Goal: Task Accomplishment & Management: Use online tool/utility

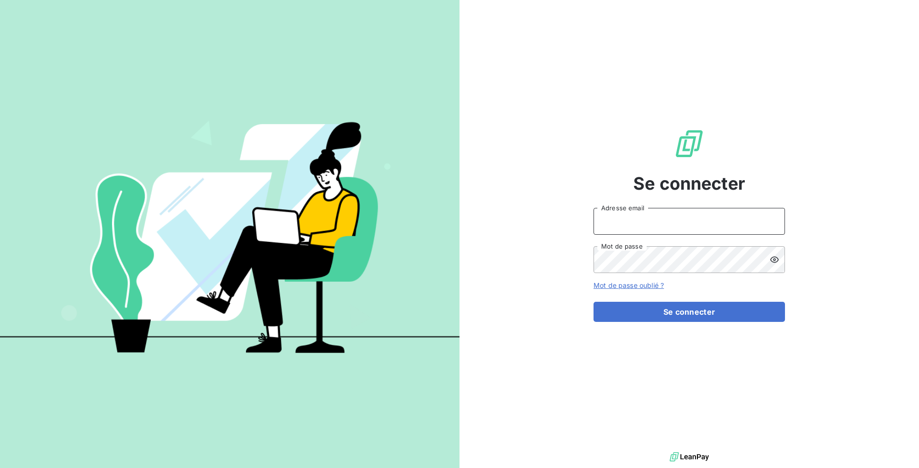
type input "[PERSON_NAME][EMAIL_ADDRESS][DOMAIN_NAME]"
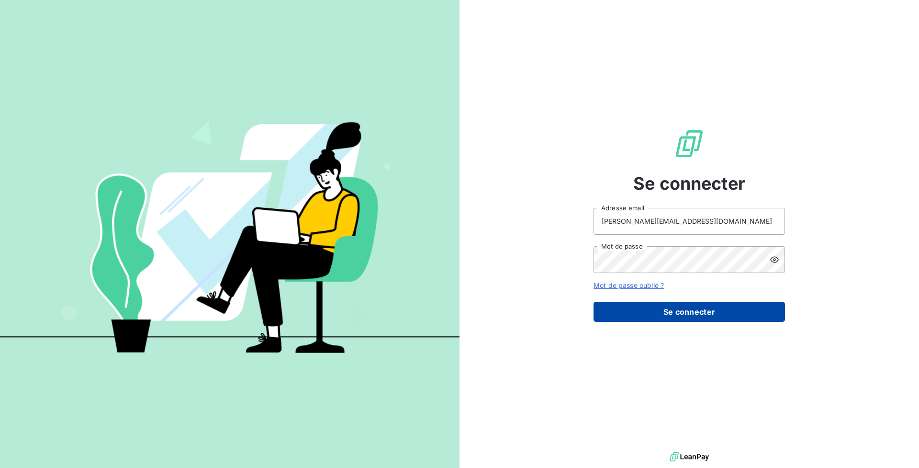
click at [741, 309] on button "Se connecter" at bounding box center [690, 312] width 192 height 20
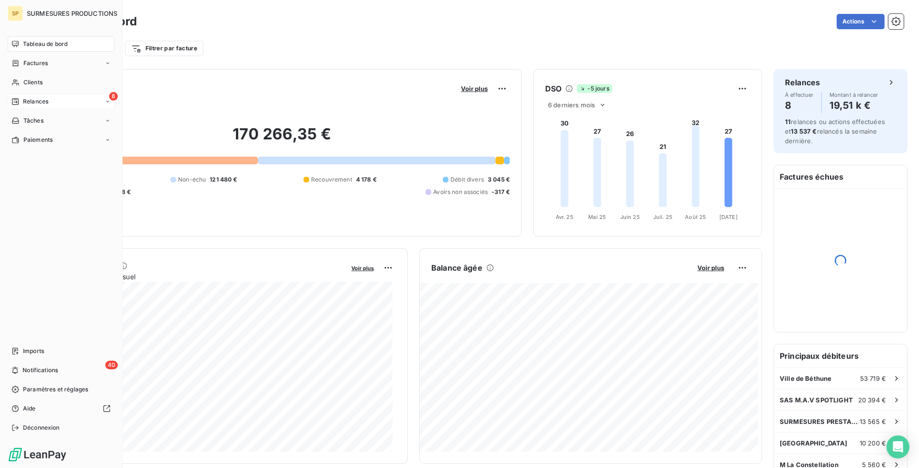
click at [12, 98] on icon at bounding box center [15, 102] width 8 height 8
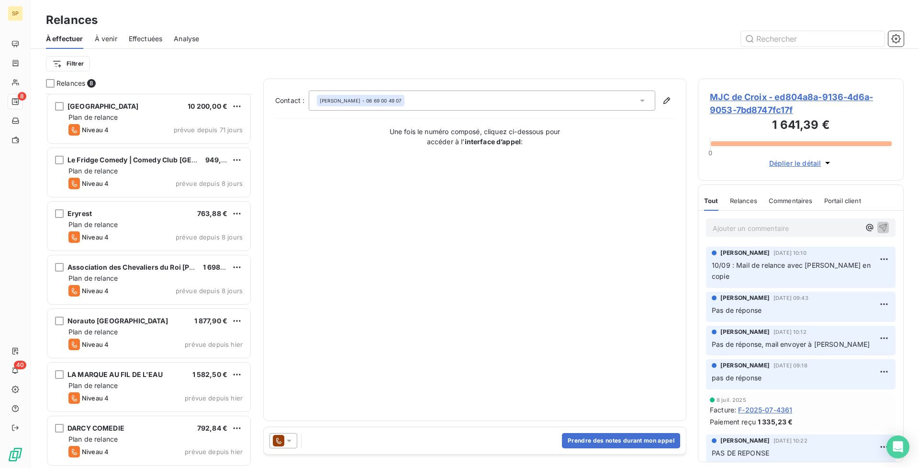
scroll to position [56, 0]
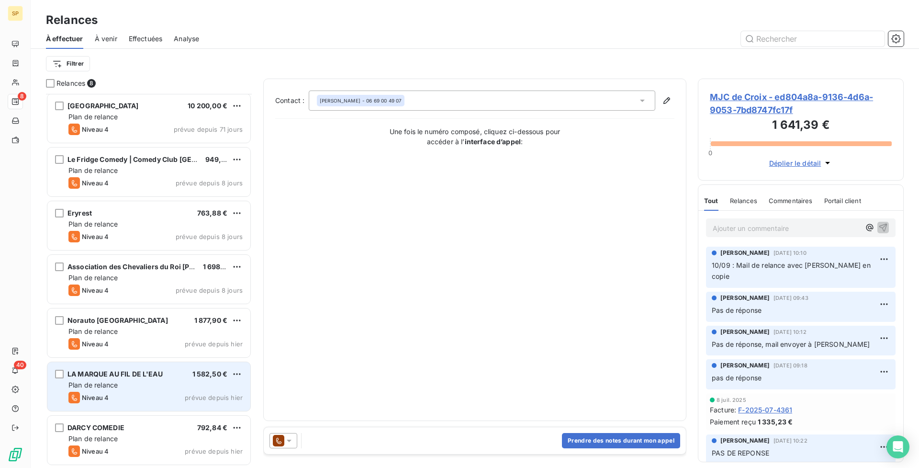
click at [164, 393] on div "Niveau 4 prévue depuis hier" at bounding box center [155, 397] width 174 height 11
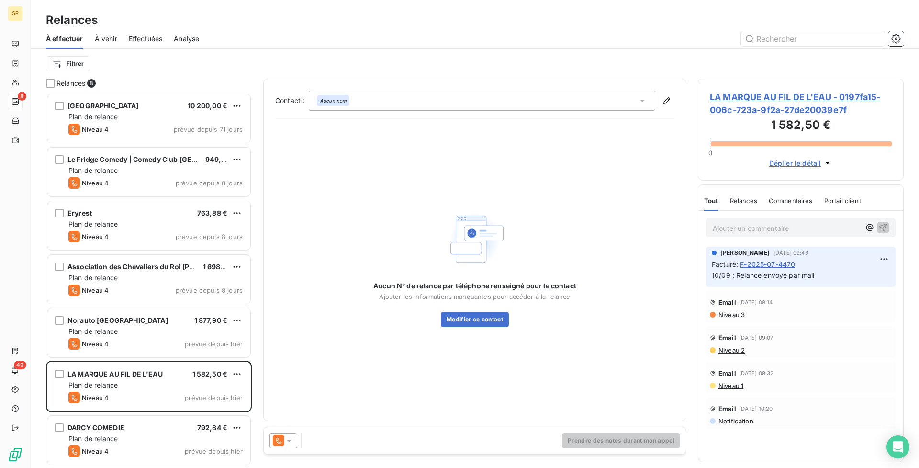
click at [818, 111] on span "LA MARQUE AU FIL DE L'EAU - 0197fa15-006c-723a-9f2a-27de20039e7f" at bounding box center [801, 103] width 182 height 26
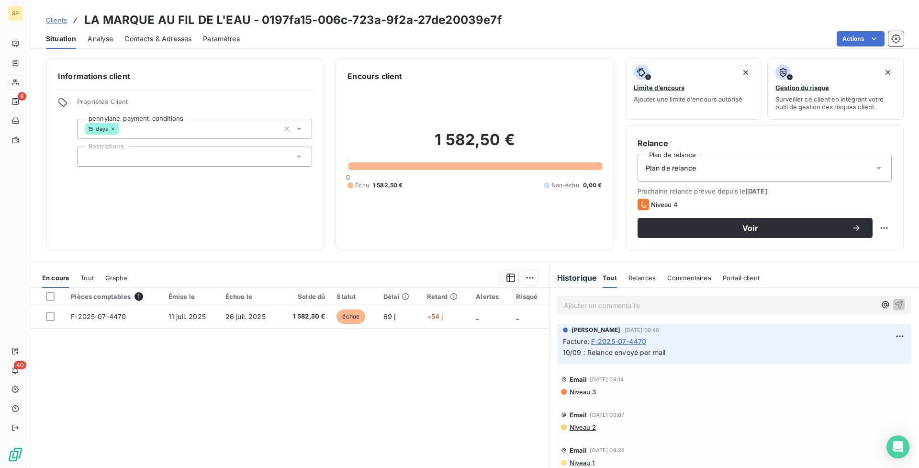
click at [138, 36] on span "Contacts & Adresses" at bounding box center [157, 39] width 67 height 10
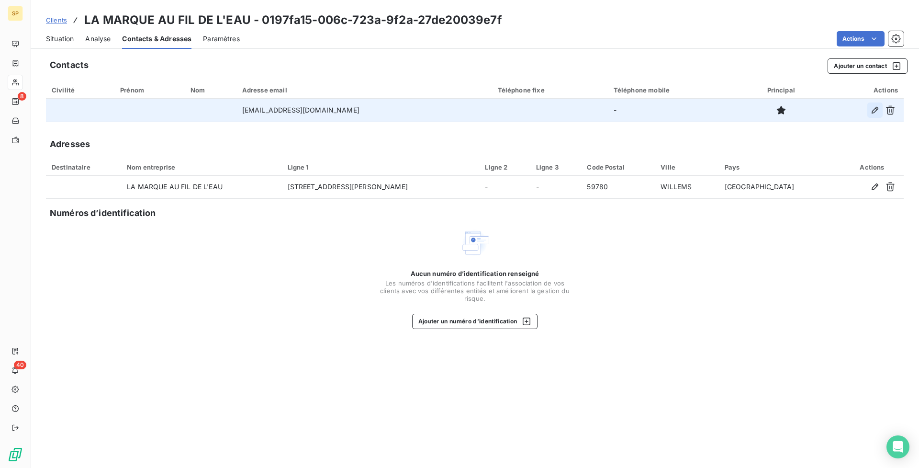
click at [872, 106] on icon "button" at bounding box center [875, 110] width 10 height 10
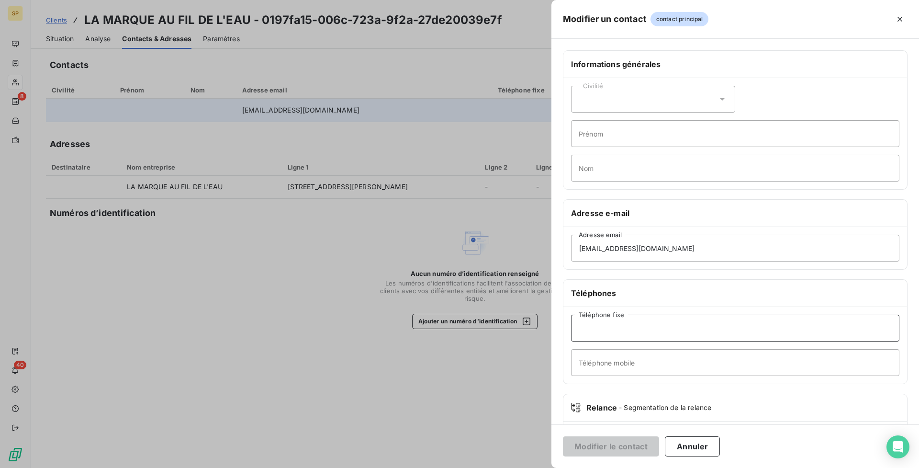
paste input "[PHONE_NUMBER]"
type input "[PHONE_NUMBER]"
click at [651, 452] on button "Modifier le contact" at bounding box center [611, 446] width 96 height 20
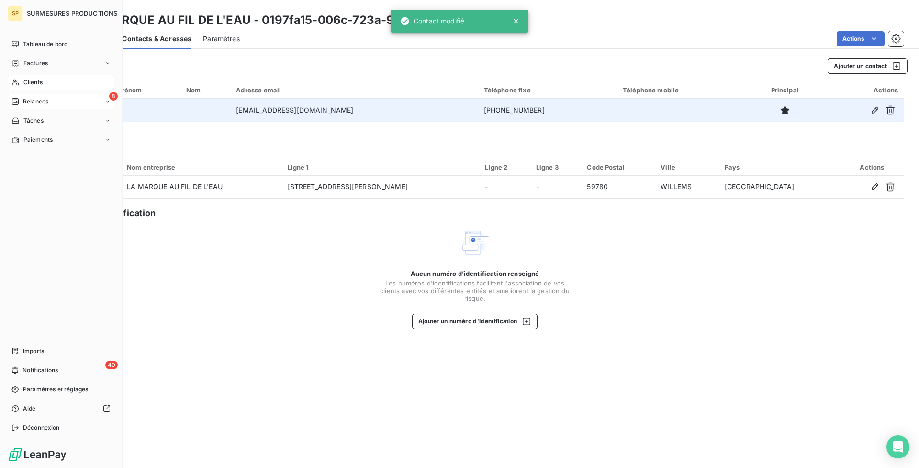
click at [23, 100] on div "Relances" at bounding box center [29, 101] width 37 height 9
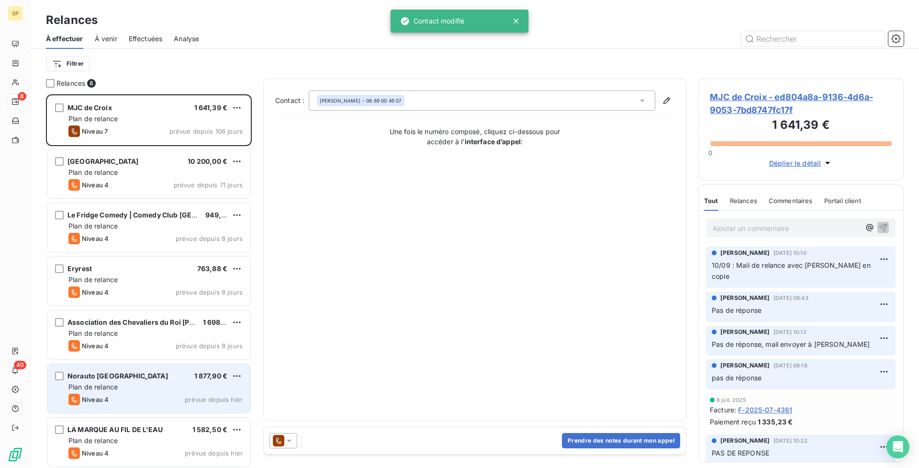
scroll to position [56, 0]
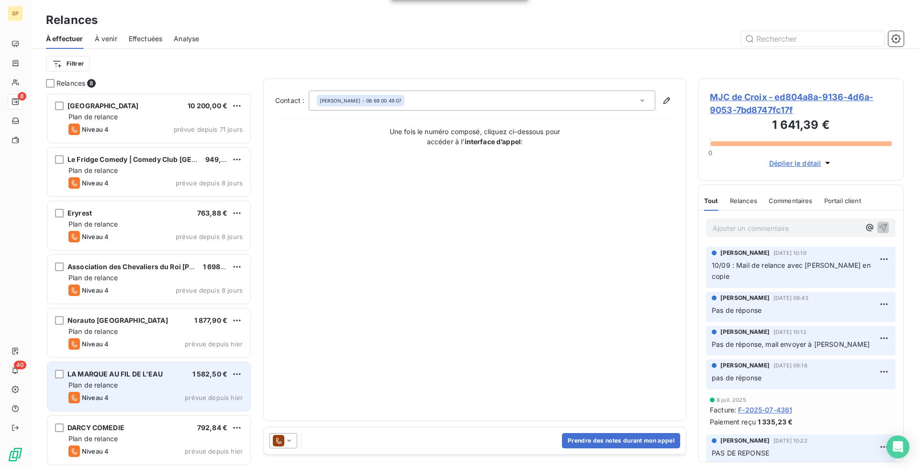
click at [121, 397] on div "Niveau 4 prévue depuis hier" at bounding box center [155, 397] width 174 height 11
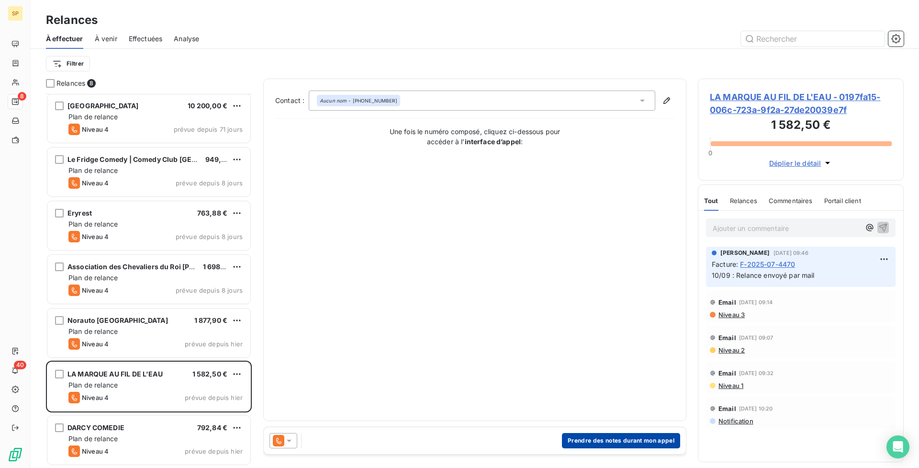
click at [630, 440] on button "Prendre des notes durant mon appel" at bounding box center [621, 440] width 118 height 15
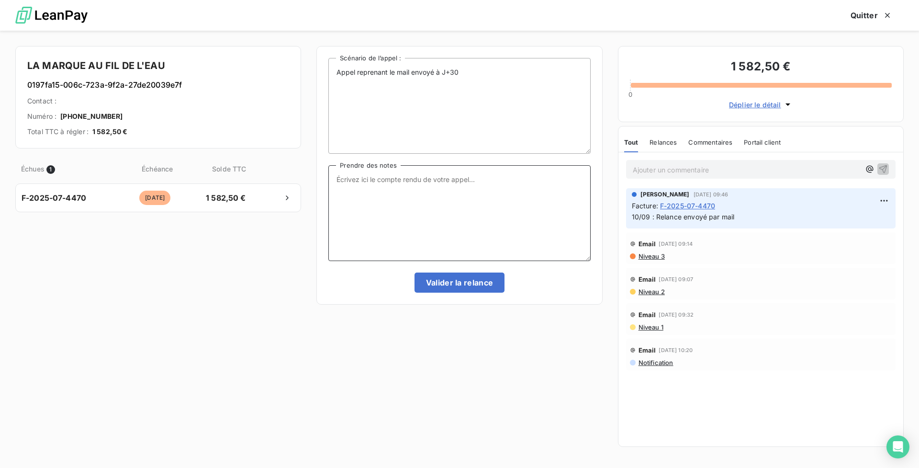
click at [418, 191] on textarea "Prendre des notes" at bounding box center [459, 213] width 262 height 96
drag, startPoint x: 562, startPoint y: 180, endPoint x: 336, endPoint y: 180, distance: 226.0
click at [336, 180] on textarea "C'est la 2ème fois qu'elle la transmet à son trésorier, elle va le relancer" at bounding box center [459, 213] width 262 height 96
type textarea "C'est la 2ème fois qu'elle la transmet à son trésorier, elle va le relancer"
click at [468, 284] on button "Valider la relance" at bounding box center [460, 282] width 90 height 20
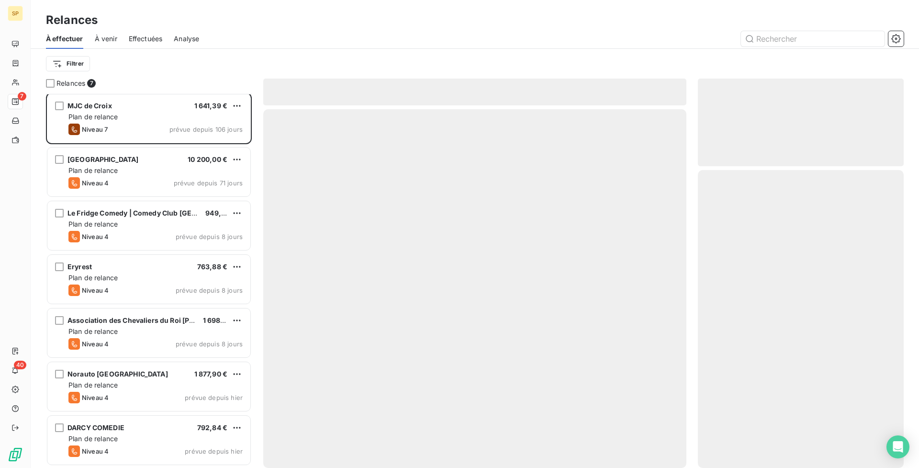
scroll to position [1, 0]
